Goal: Task Accomplishment & Management: Use online tool/utility

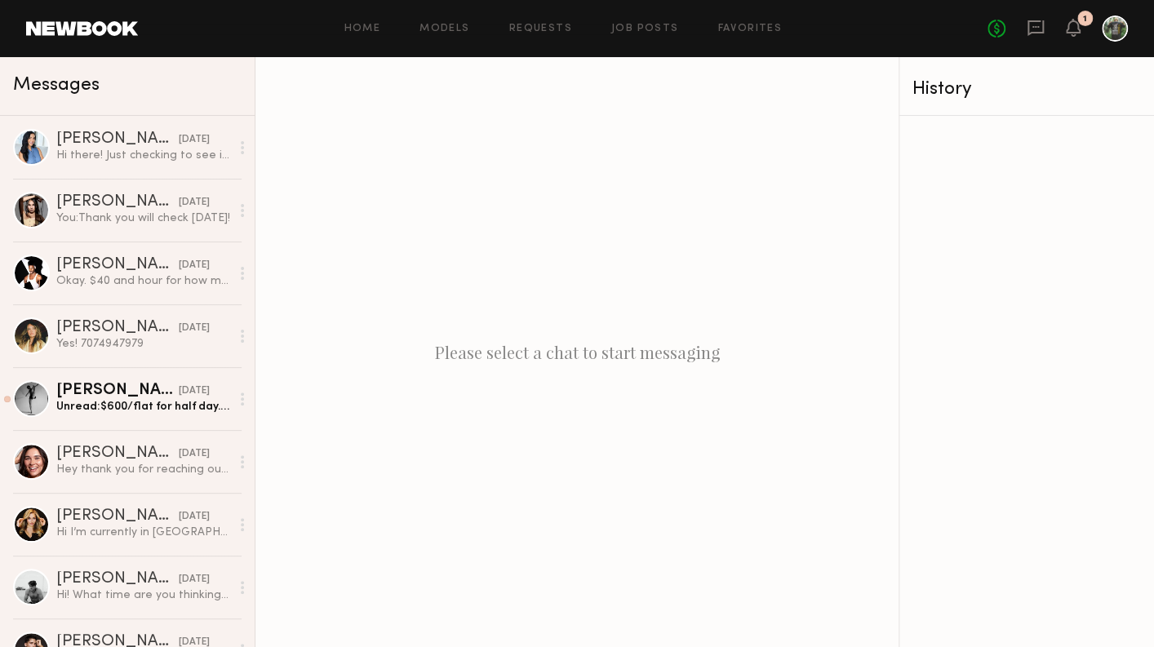
click at [436, 34] on div "Home Models Requests Job Posts Favorites Sign Out No fees up to $5,000 1" at bounding box center [633, 29] width 990 height 26
click at [439, 29] on link "Models" at bounding box center [445, 29] width 50 height 11
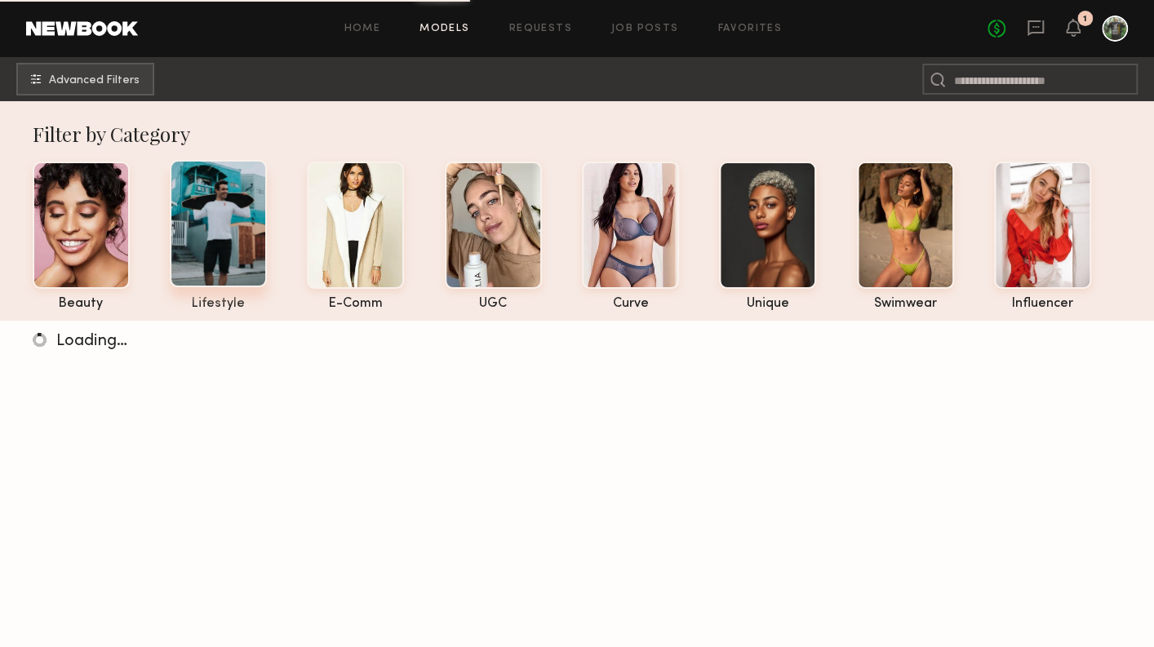
click at [217, 256] on div at bounding box center [218, 223] width 97 height 127
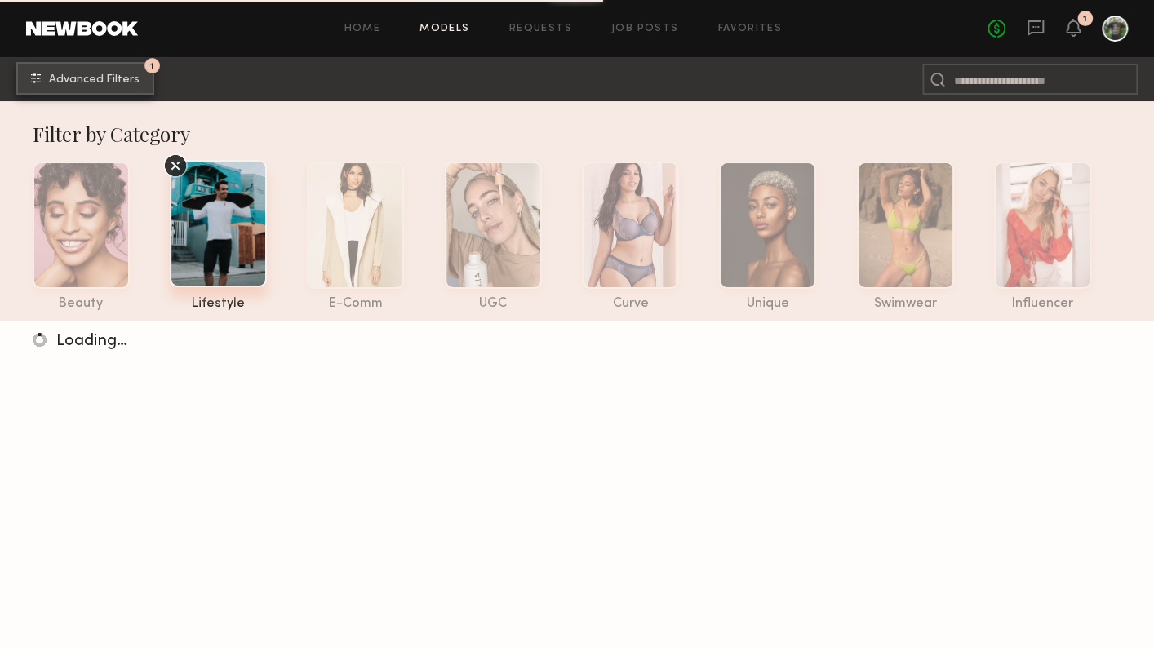
click at [63, 76] on span "Advanced Filters" at bounding box center [94, 79] width 91 height 11
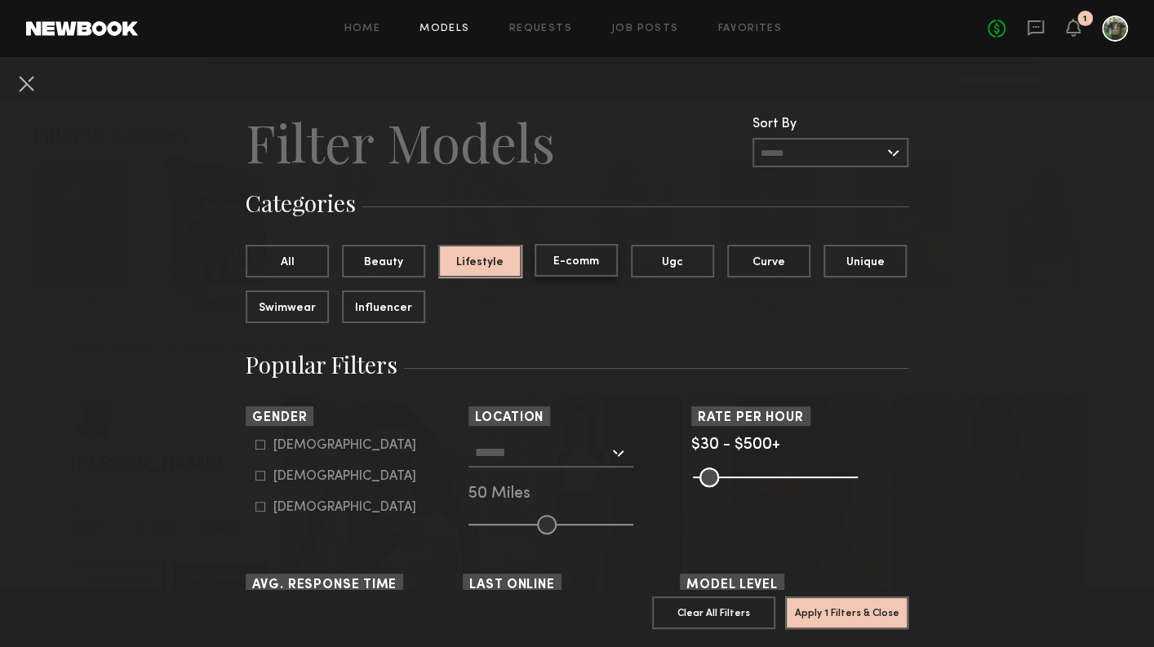
click at [559, 264] on button "E-comm" at bounding box center [576, 260] width 83 height 33
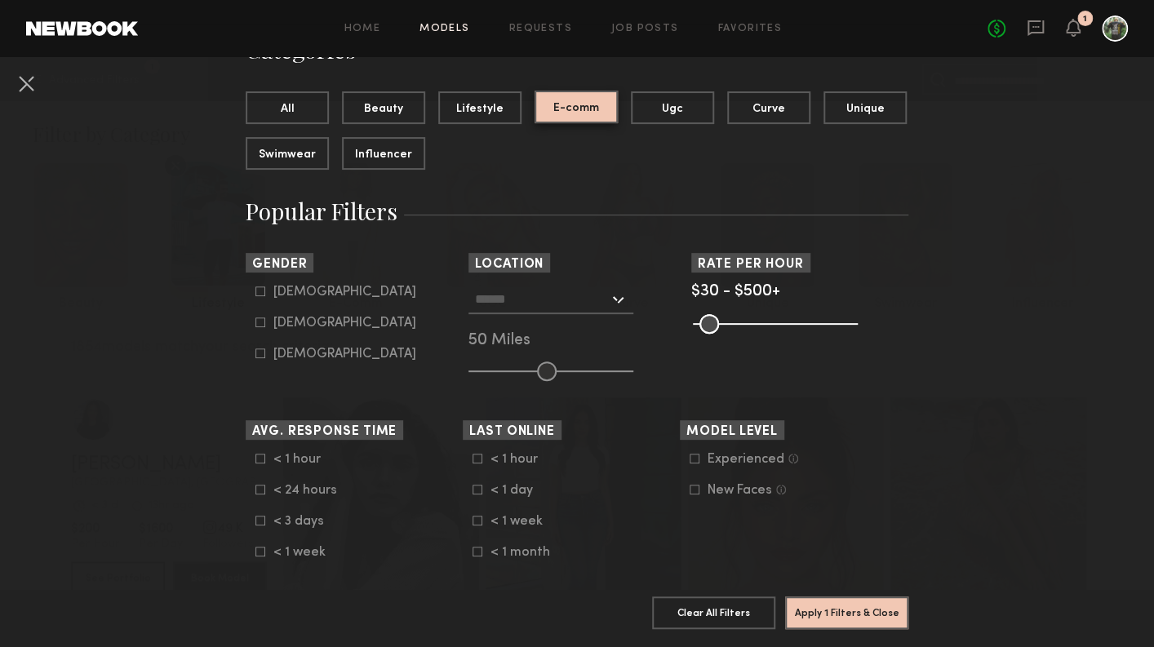
scroll to position [154, 0]
click at [521, 304] on input "text" at bounding box center [542, 298] width 134 height 28
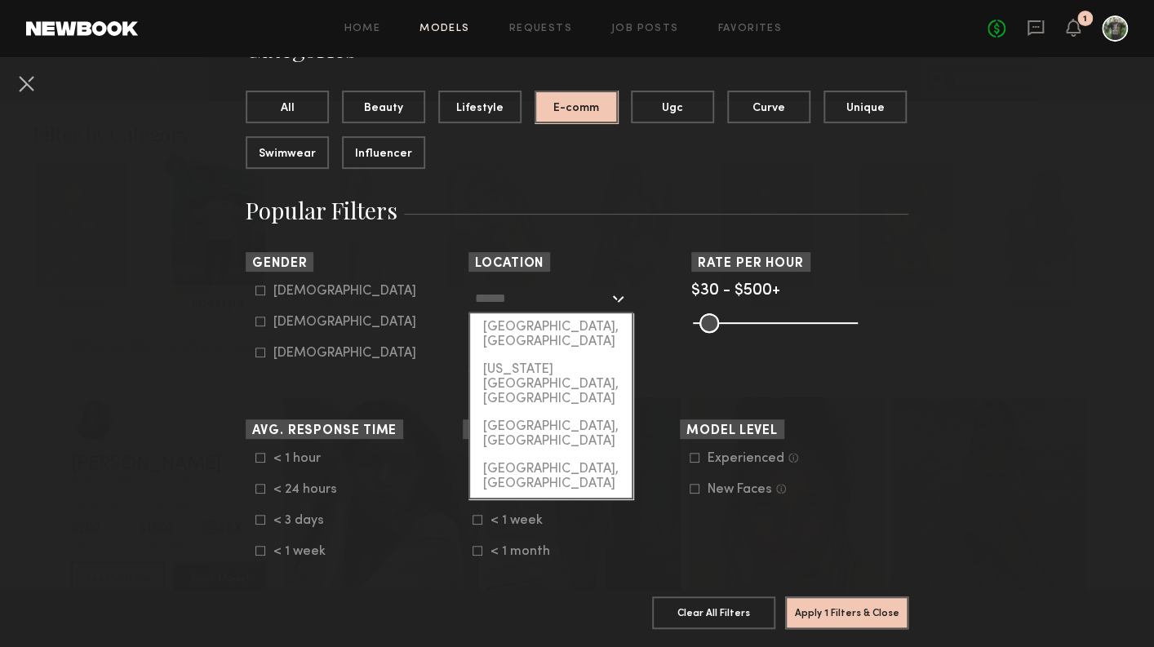
drag, startPoint x: 523, startPoint y: 319, endPoint x: 539, endPoint y: 330, distance: 18.8
click at [523, 319] on div "[GEOGRAPHIC_DATA], [GEOGRAPHIC_DATA]" at bounding box center [551, 334] width 162 height 42
type input "**********"
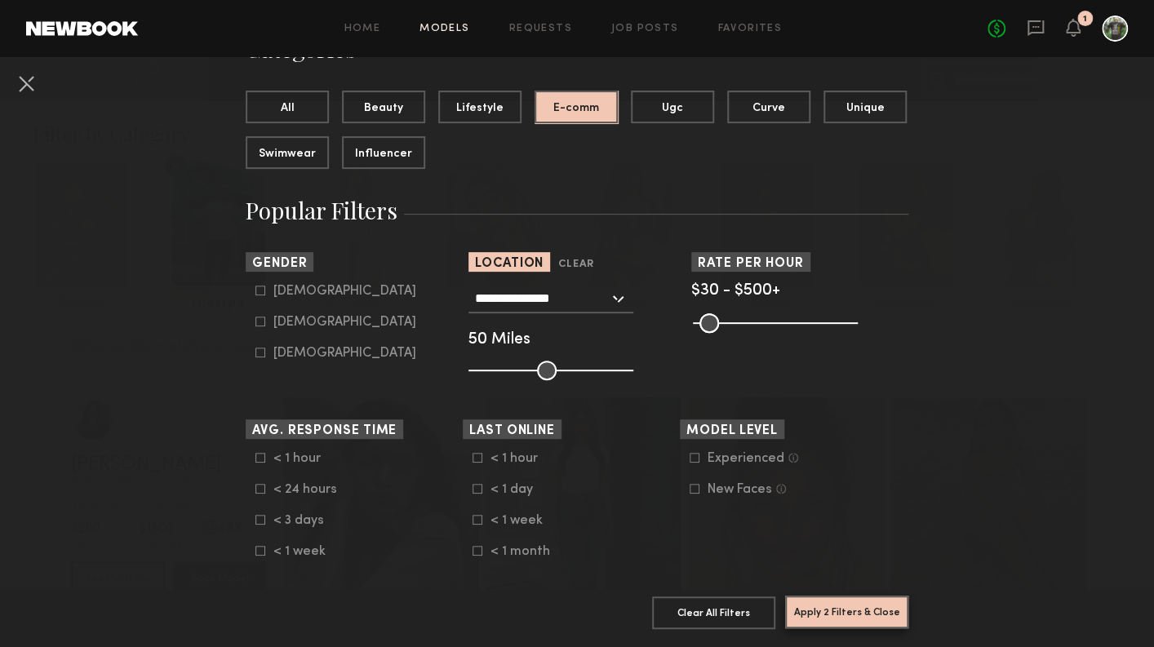
click at [833, 605] on button "Apply 2 Filters & Close" at bounding box center [846, 612] width 123 height 33
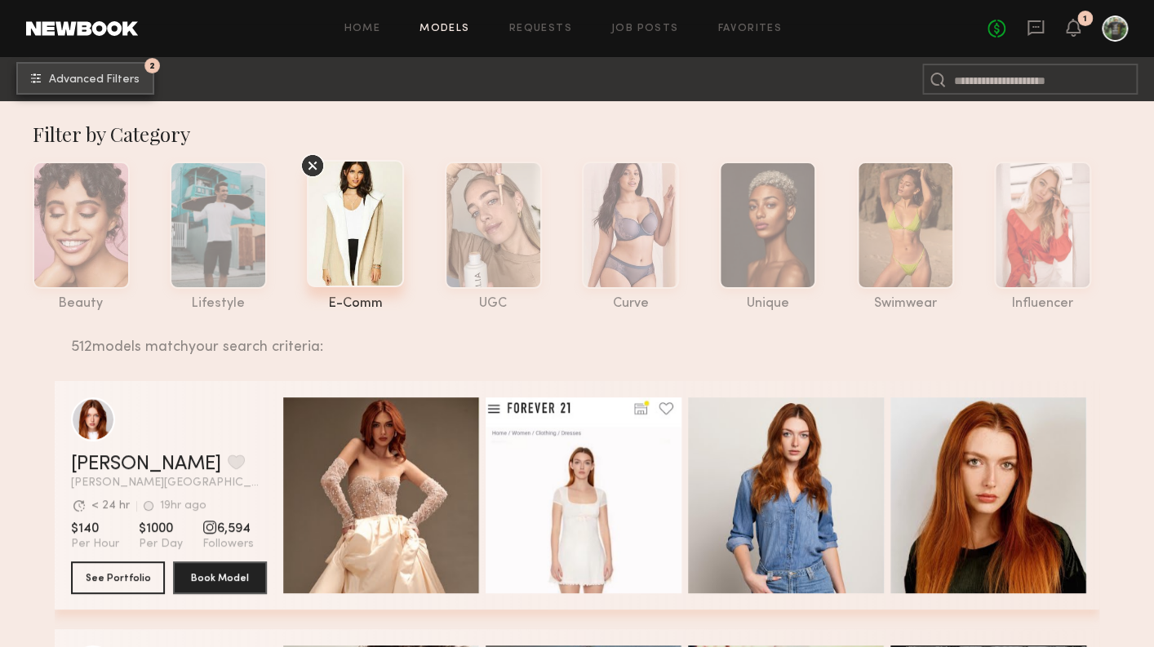
click at [88, 78] on span "Advanced Filters" at bounding box center [94, 79] width 91 height 11
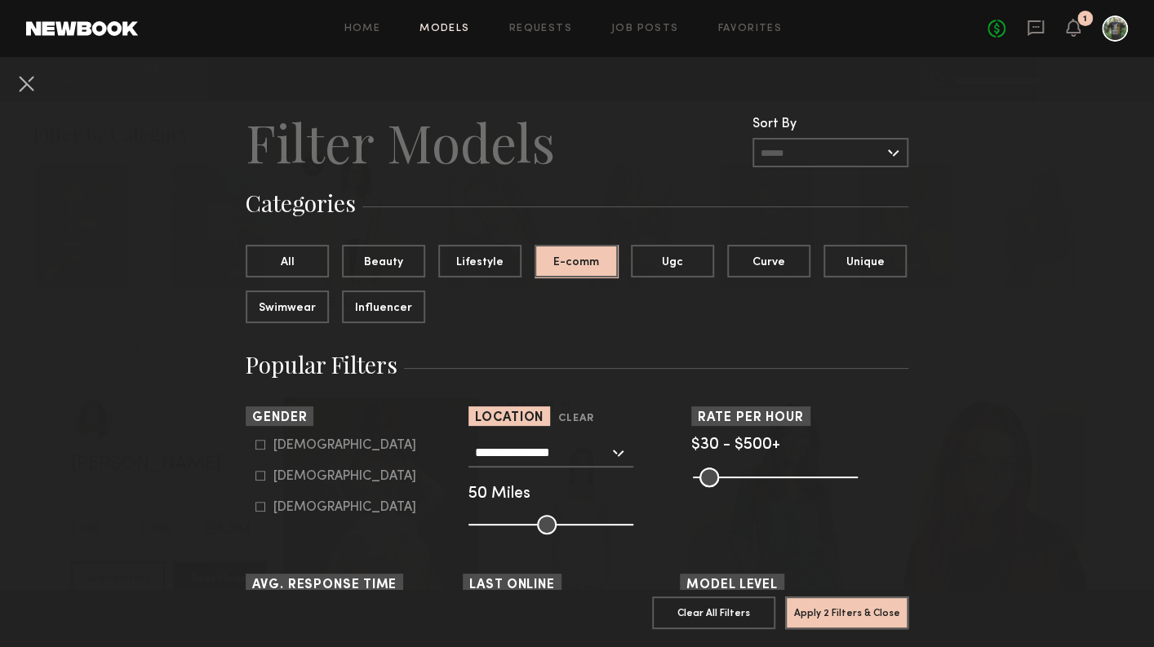
click at [283, 446] on div "[DEMOGRAPHIC_DATA]" at bounding box center [344, 446] width 143 height 10
type input "*"
click at [858, 614] on button "Apply 3 Filters & Close" at bounding box center [846, 612] width 123 height 33
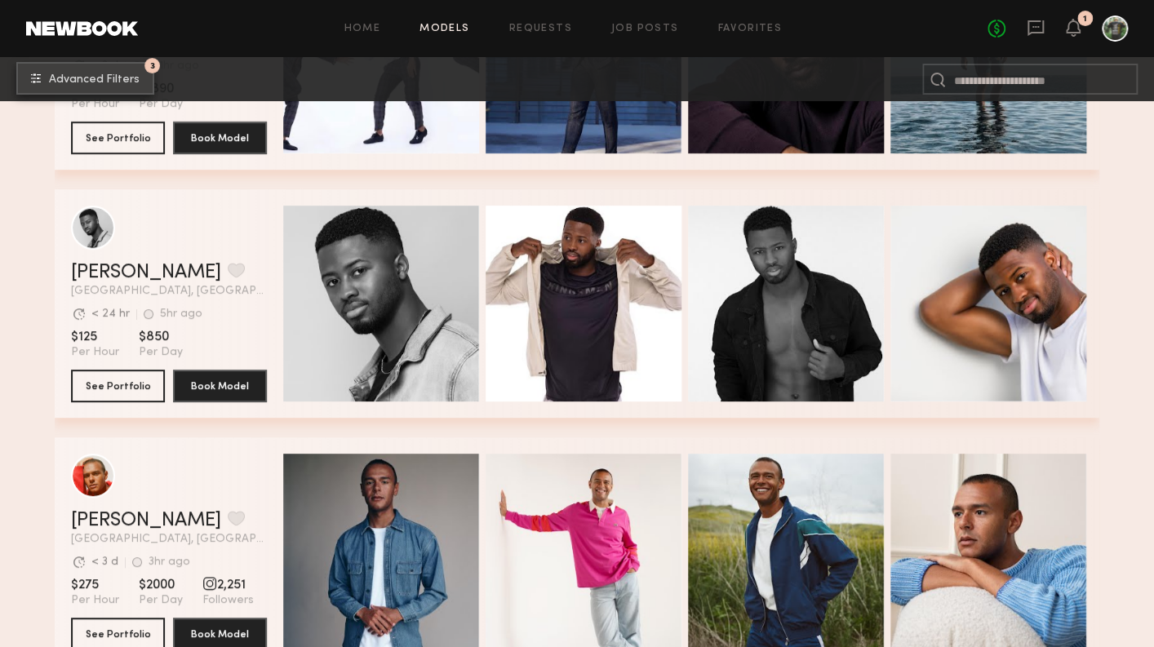
scroll to position [9742, 0]
